Goal: Information Seeking & Learning: Learn about a topic

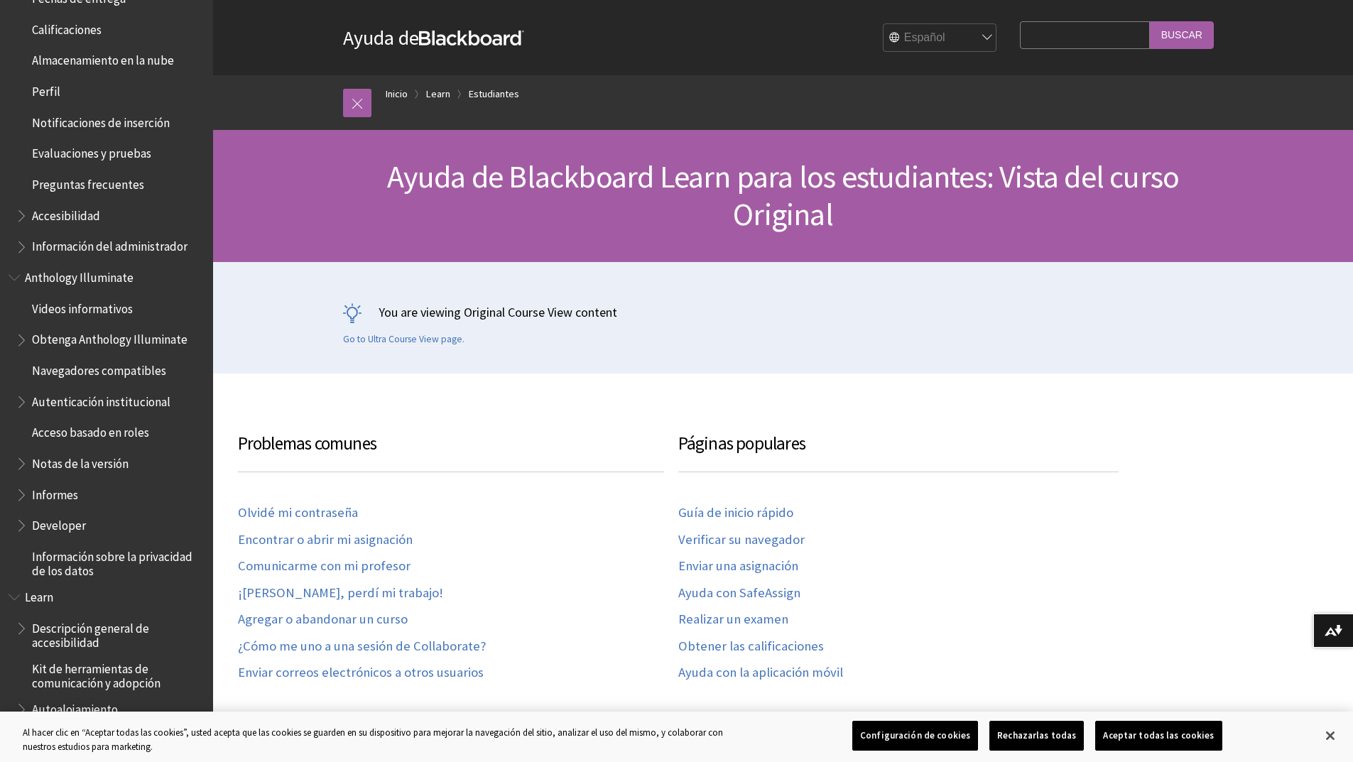
scroll to position [505, 0]
click at [21, 214] on span "Book outline for Blackboard App Help" at bounding box center [23, 211] width 15 height 18
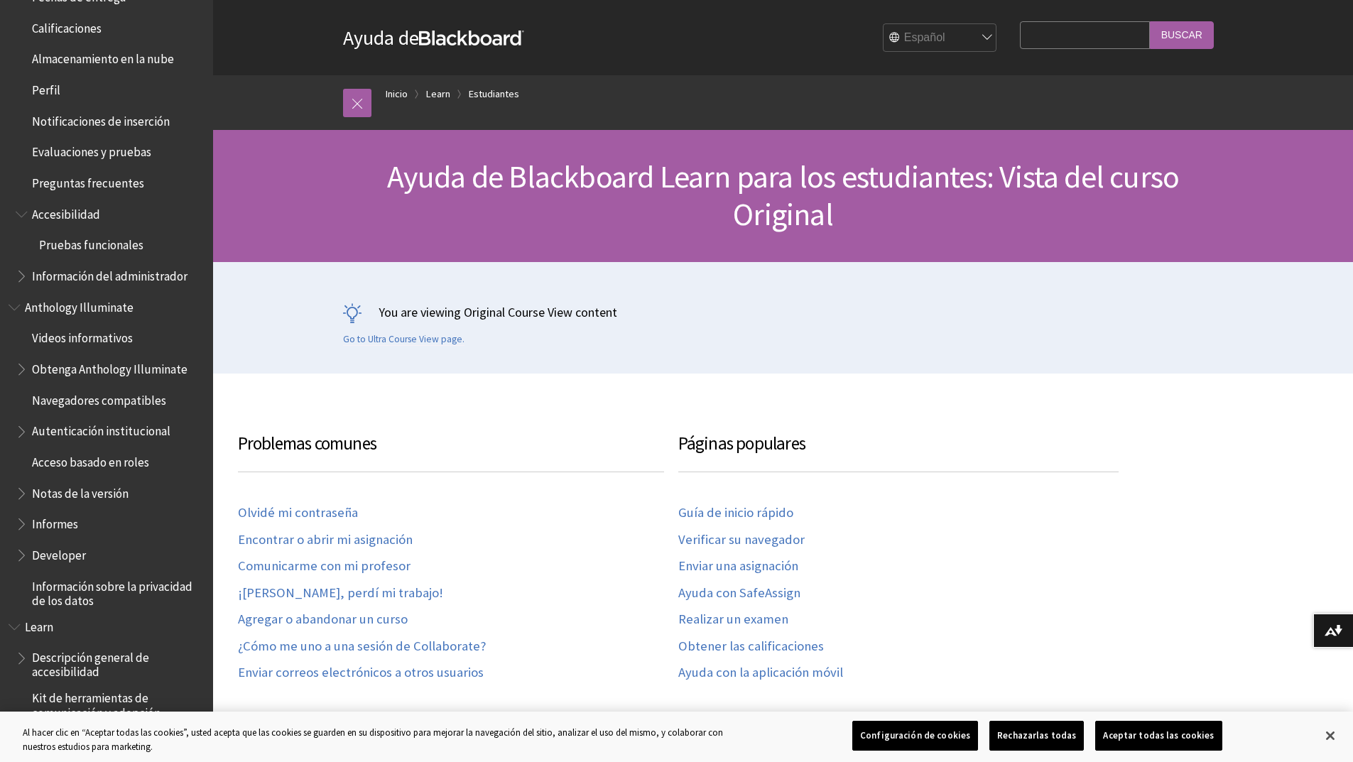
click at [25, 216] on span "Book outline for Blackboard App Help" at bounding box center [23, 211] width 15 height 18
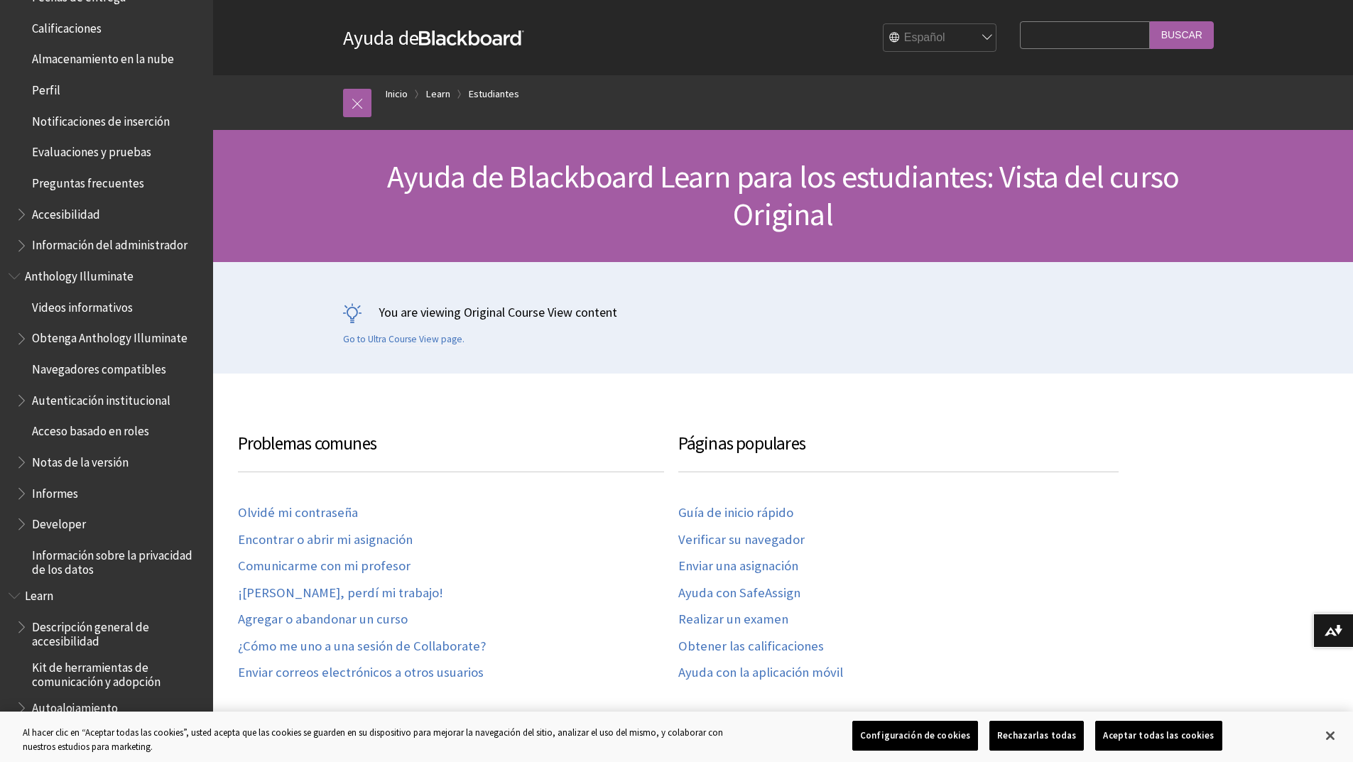
click at [21, 239] on span "Book outline for Blackboard App Help" at bounding box center [23, 243] width 15 height 18
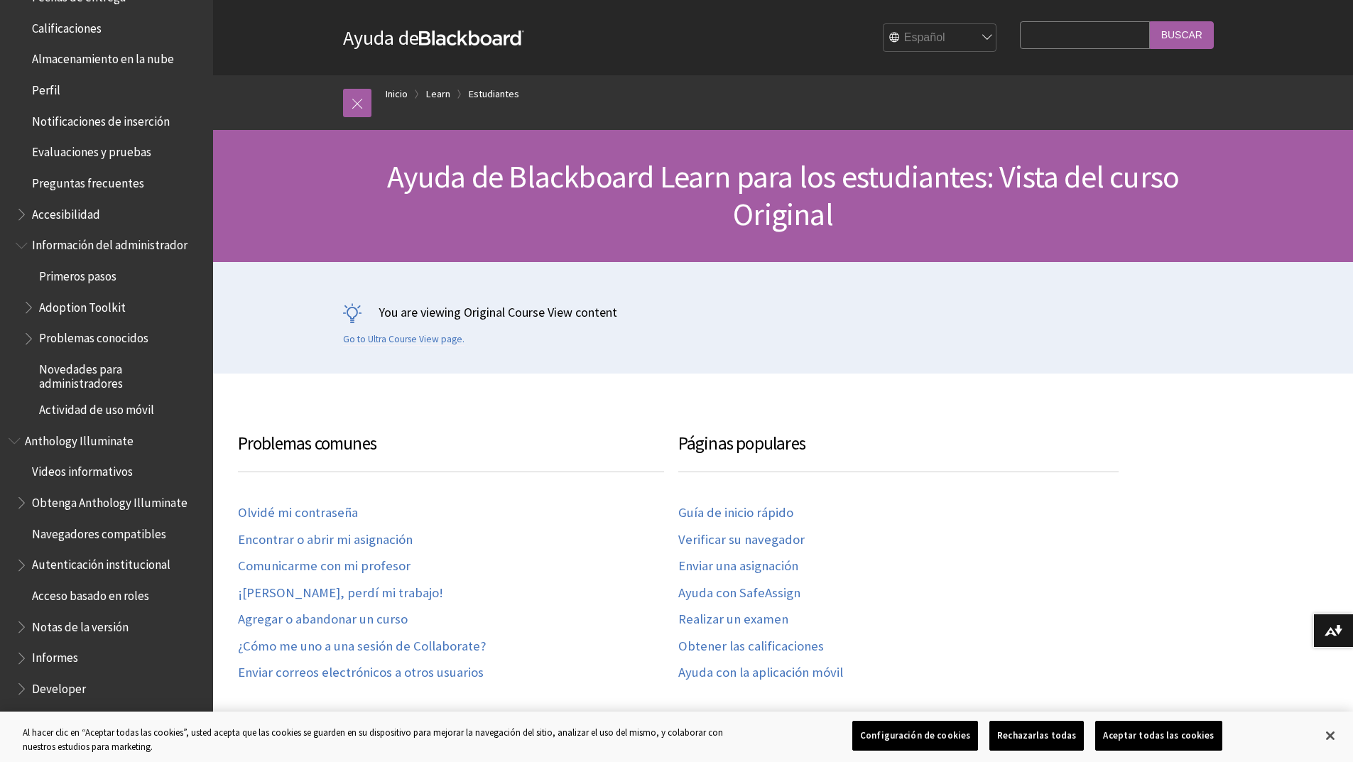
click at [21, 240] on span "Book outline for Blackboard App Help" at bounding box center [23, 243] width 15 height 18
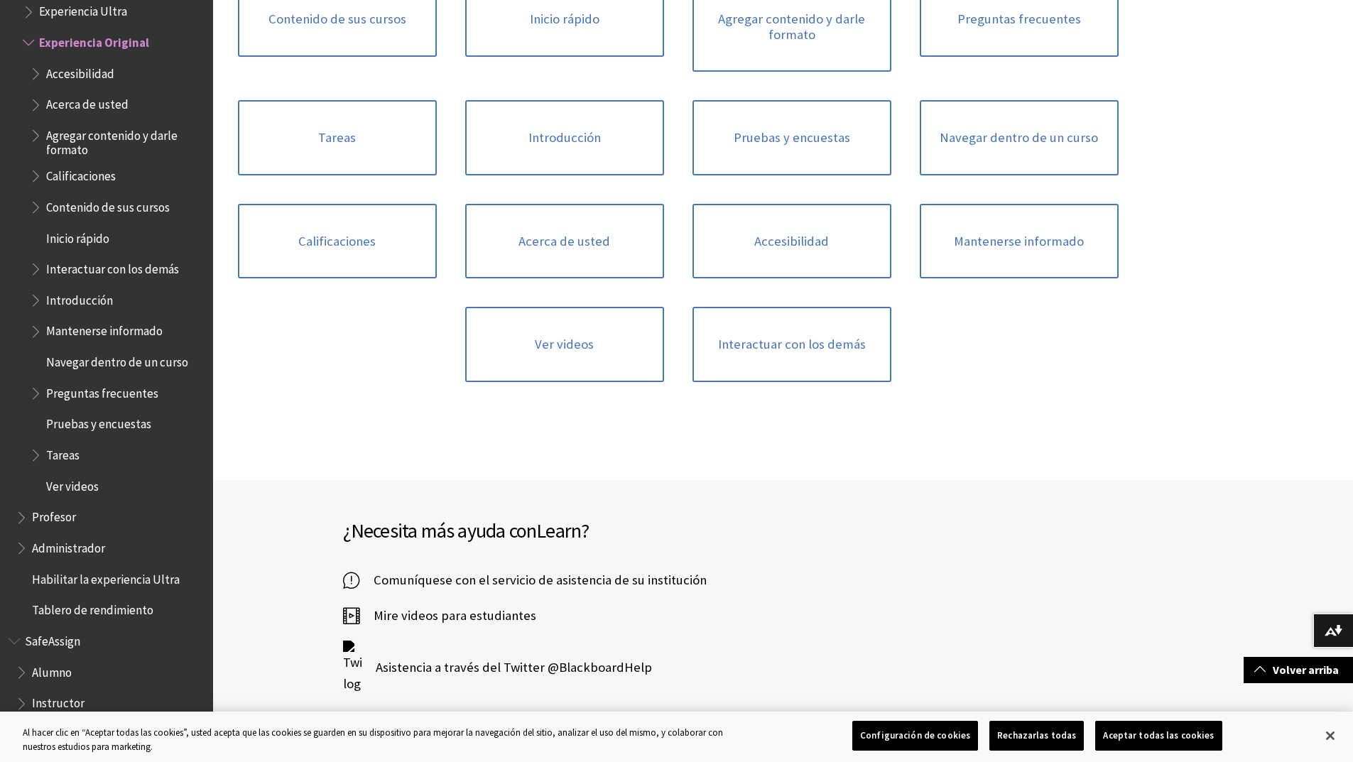
scroll to position [1255, 0]
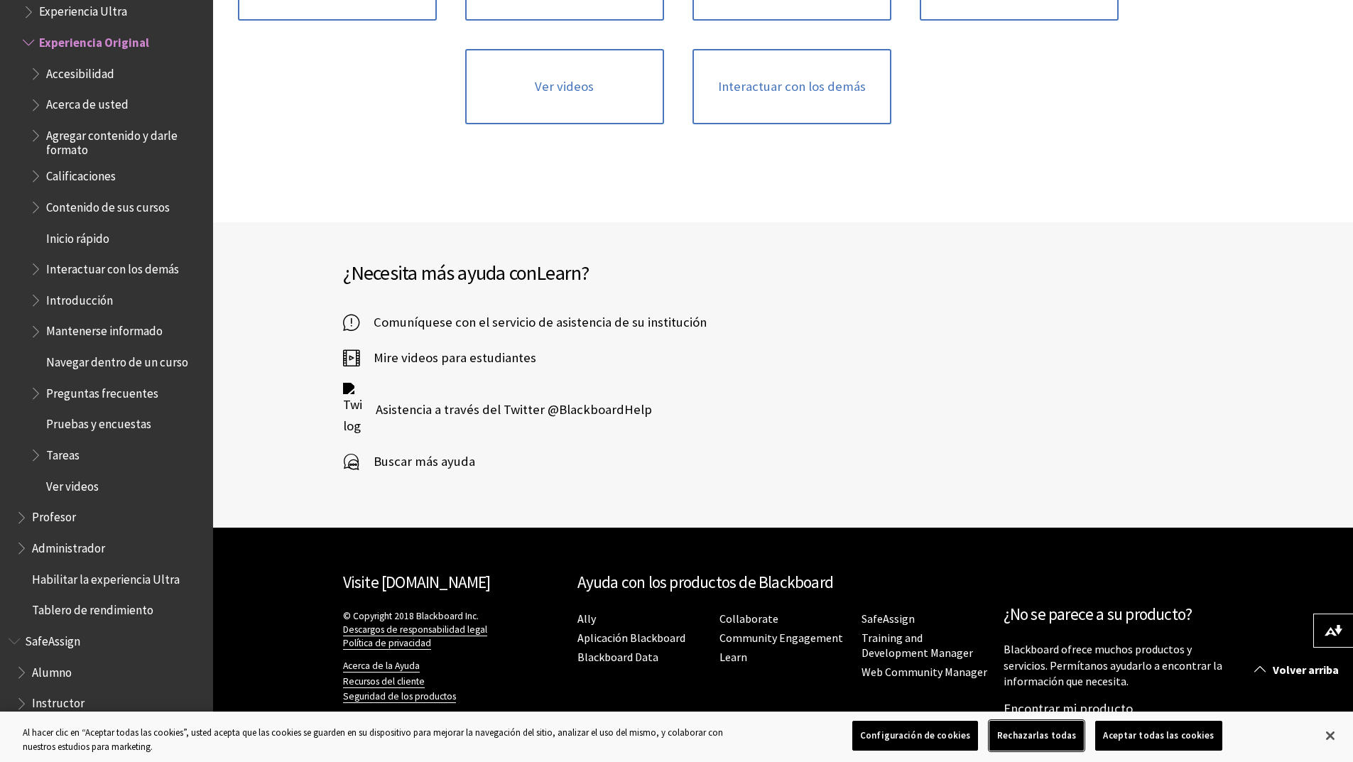
click at [1057, 731] on button "Rechazarlas todas" at bounding box center [1036, 736] width 94 height 30
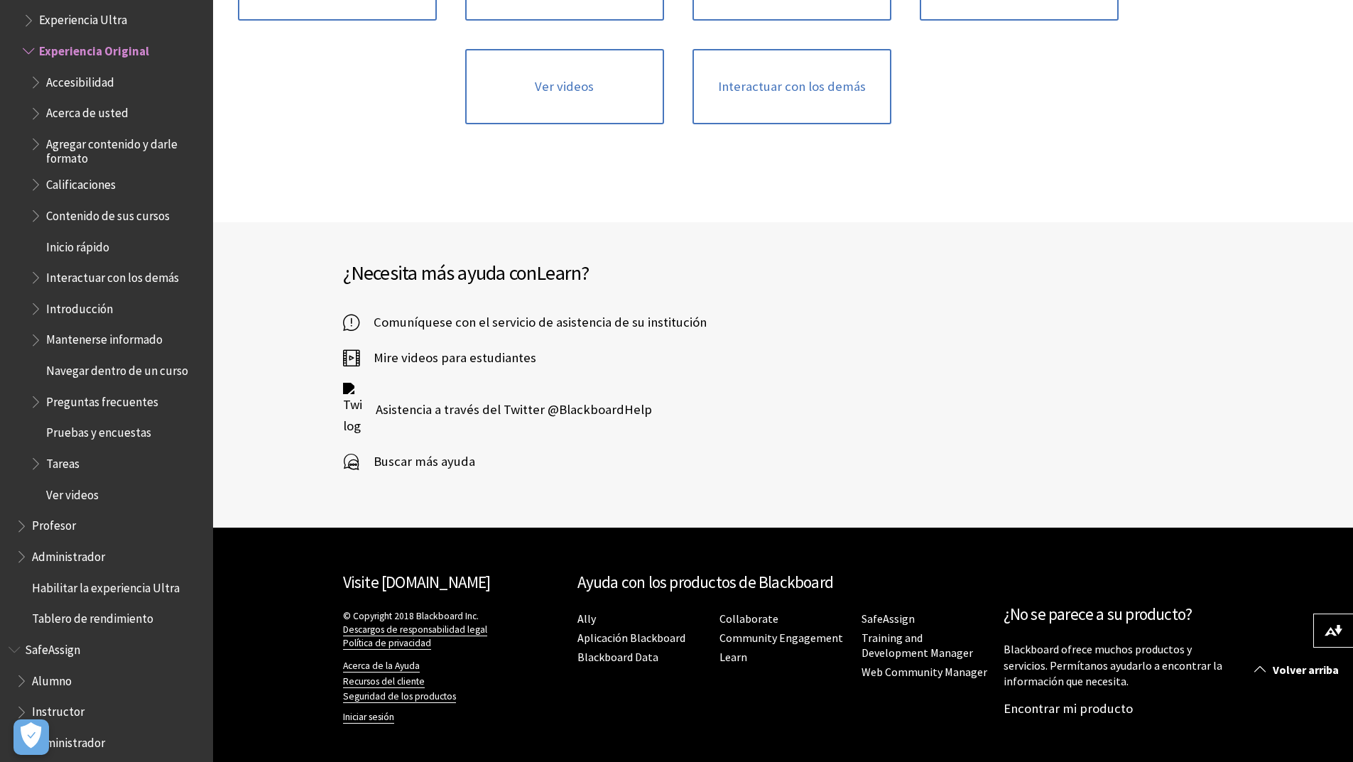
scroll to position [1511, 0]
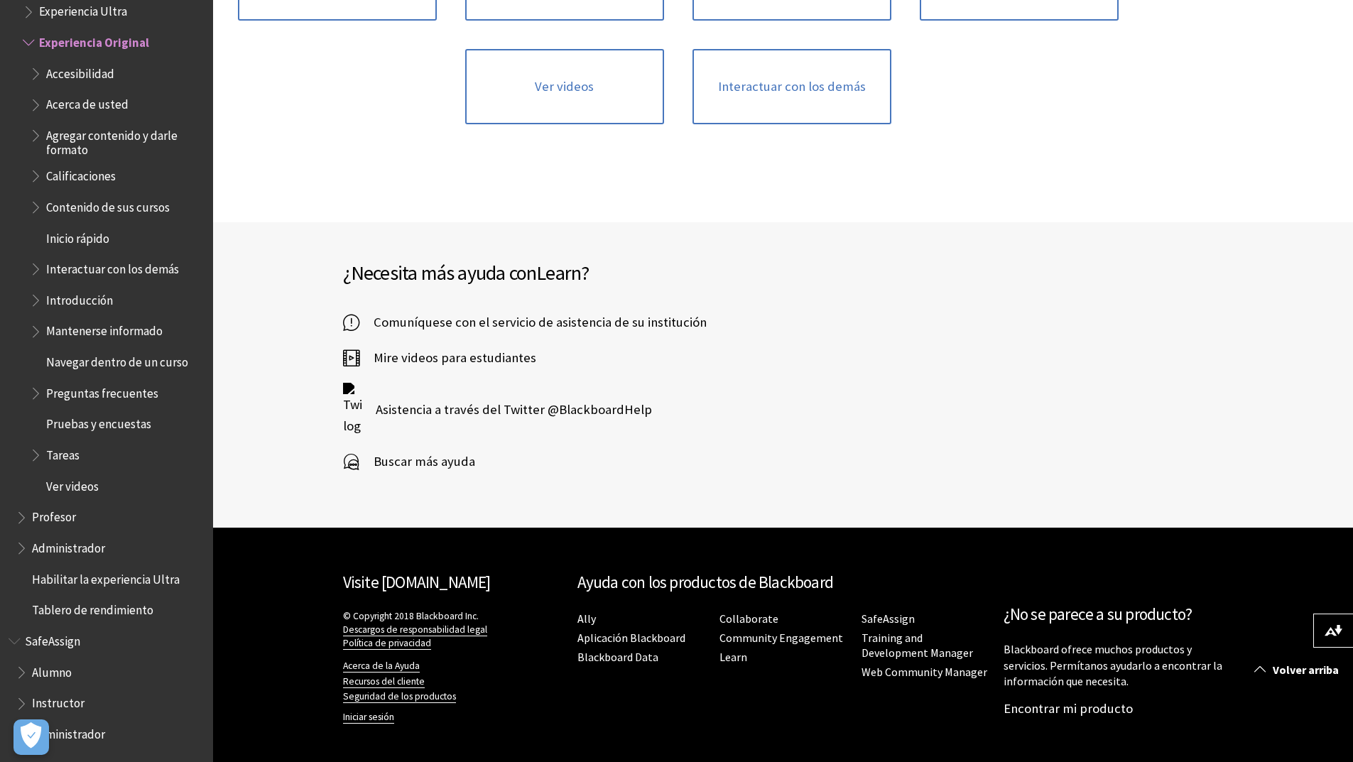
click at [89, 732] on span "Administrador" at bounding box center [68, 731] width 73 height 19
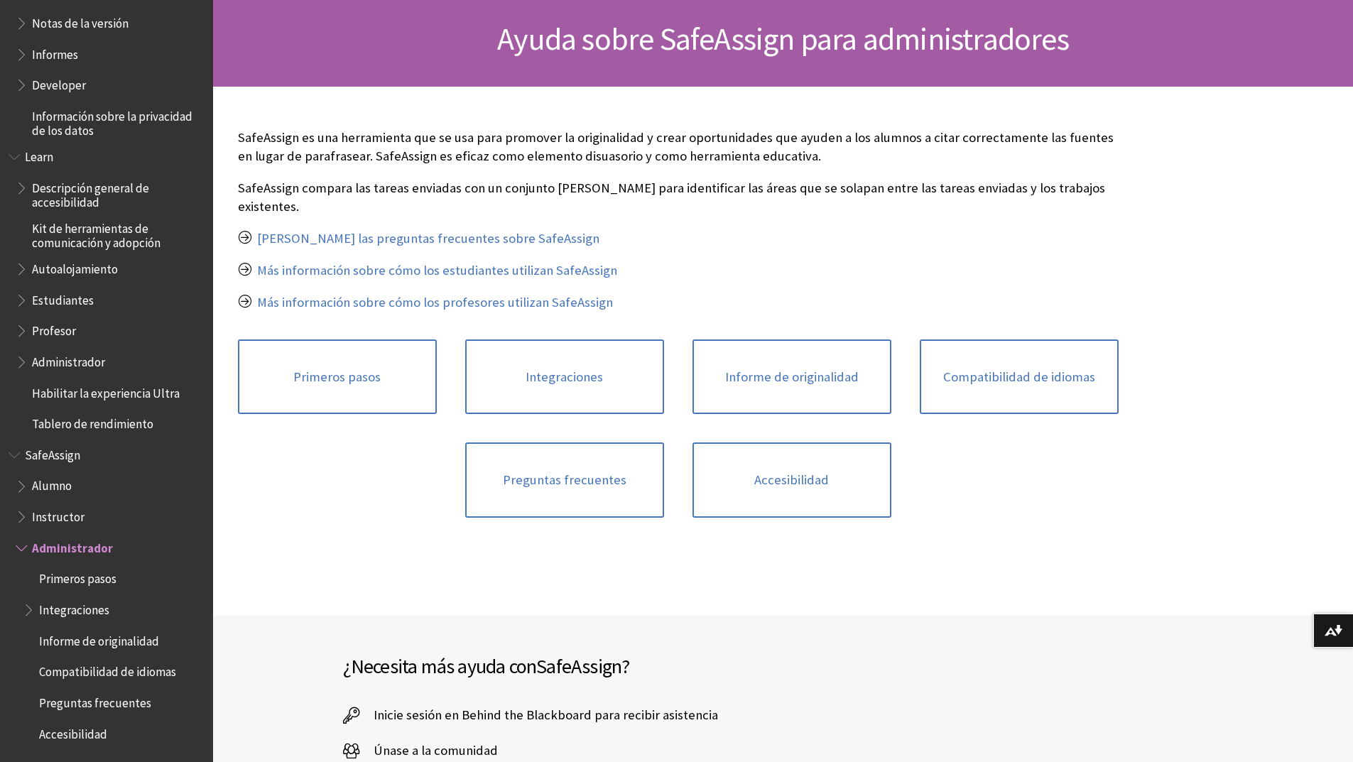
scroll to position [479, 0]
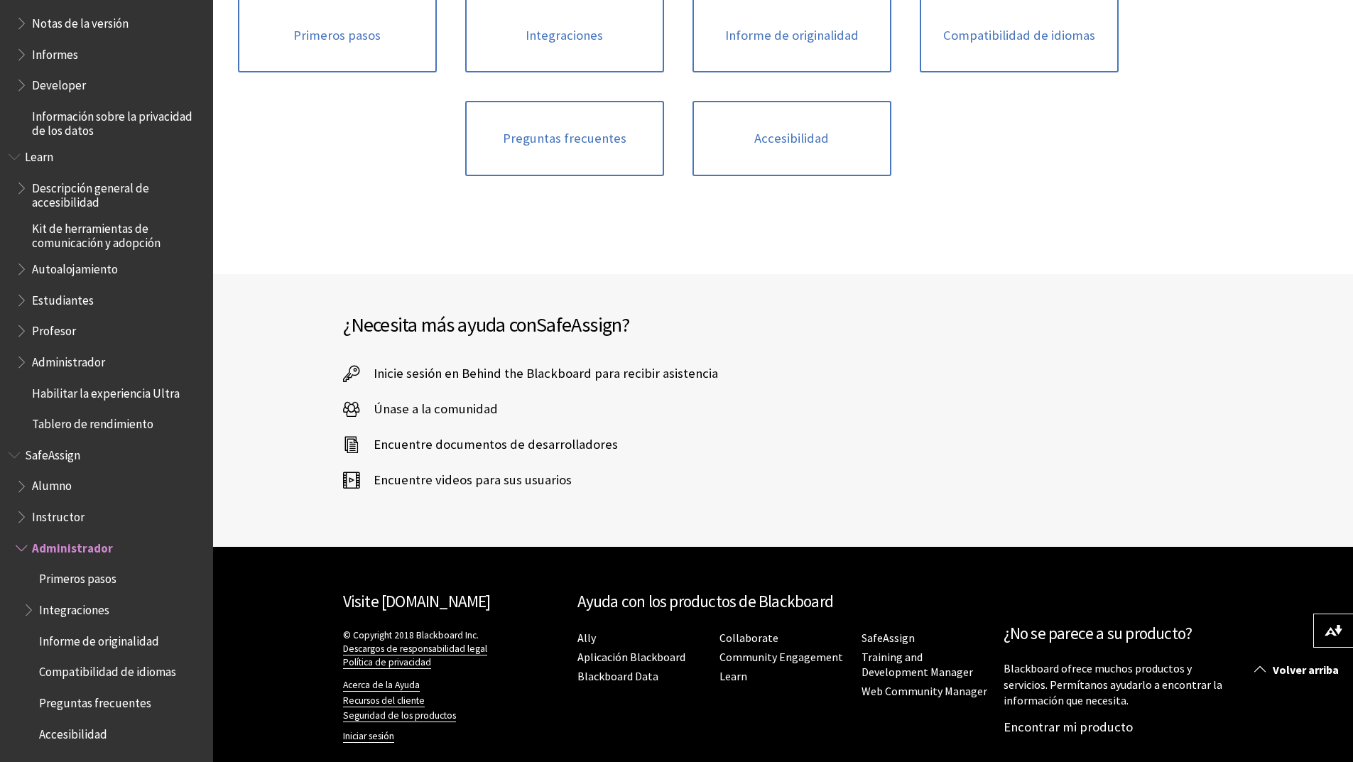
click at [26, 488] on span "Book outline for Blackboard SafeAssign" at bounding box center [23, 483] width 15 height 18
click at [70, 671] on span "Accesibilidad" at bounding box center [73, 669] width 68 height 19
